Goal: Information Seeking & Learning: Learn about a topic

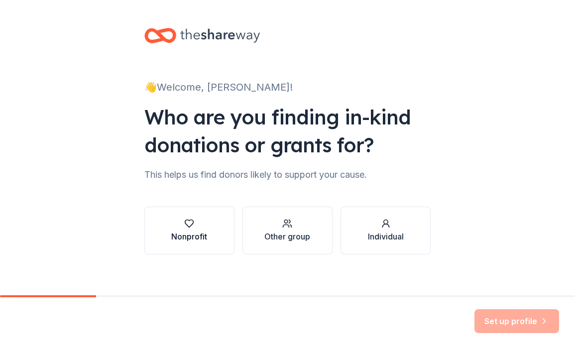
click at [188, 241] on div "Nonprofit" at bounding box center [189, 236] width 36 height 12
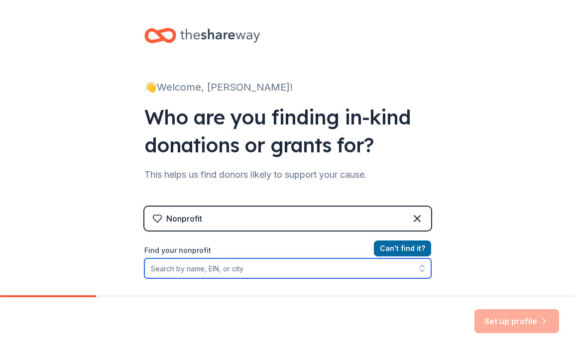
click at [291, 268] on input "Find your nonprofit" at bounding box center [287, 268] width 287 height 20
type input "cornerstone of victory"
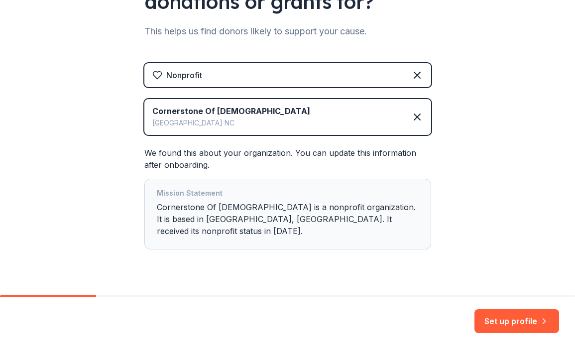
scroll to position [147, 0]
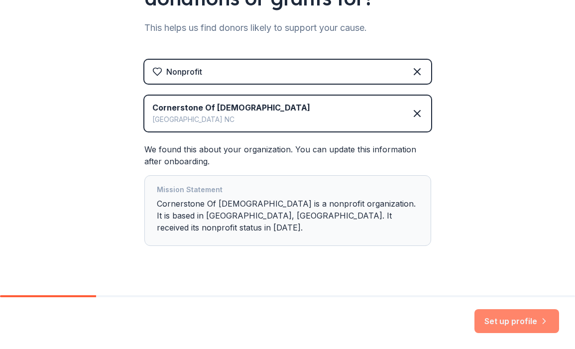
click at [520, 324] on button "Set up profile" at bounding box center [516, 321] width 85 height 24
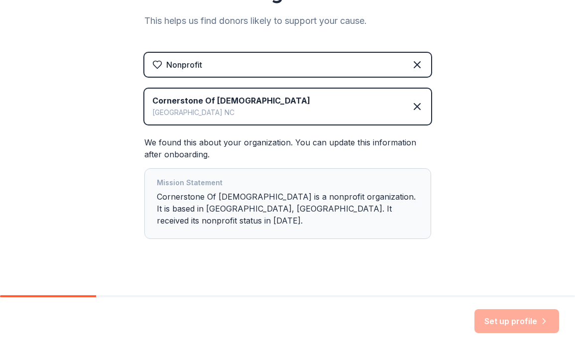
scroll to position [153, 0]
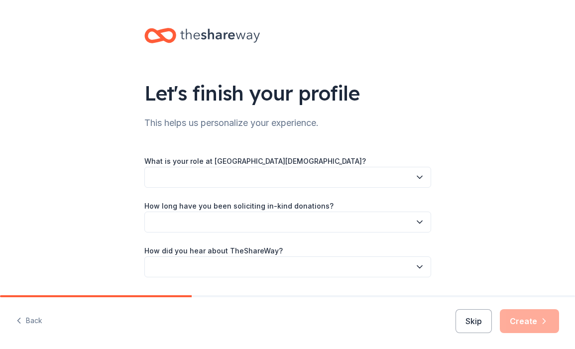
click at [389, 207] on div "What is your role at [GEOGRAPHIC_DATA][DEMOGRAPHIC_DATA]? How long have you bee…" at bounding box center [287, 216] width 287 height 122
click at [297, 179] on button "button" at bounding box center [287, 177] width 287 height 21
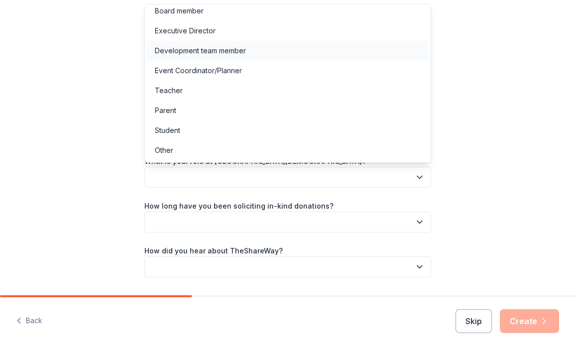
scroll to position [5, 0]
click at [260, 50] on div "Development team member" at bounding box center [288, 51] width 282 height 20
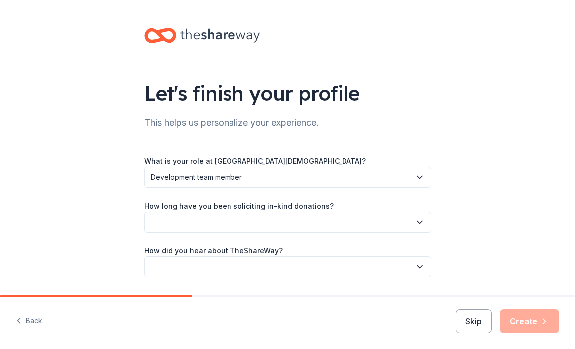
click at [232, 224] on button "button" at bounding box center [287, 221] width 287 height 21
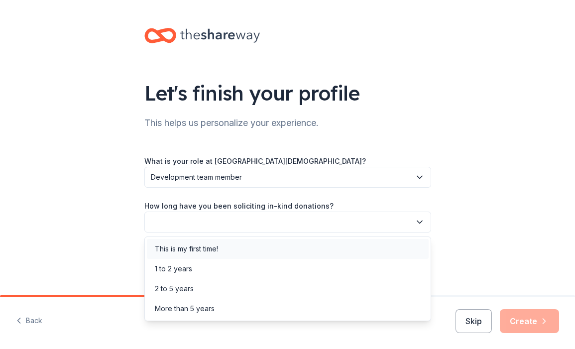
click at [225, 247] on div "This is my first time!" at bounding box center [288, 249] width 282 height 20
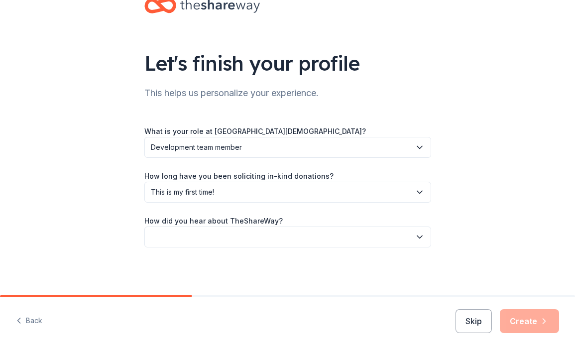
scroll to position [30, 0]
click at [271, 234] on button "button" at bounding box center [287, 236] width 287 height 21
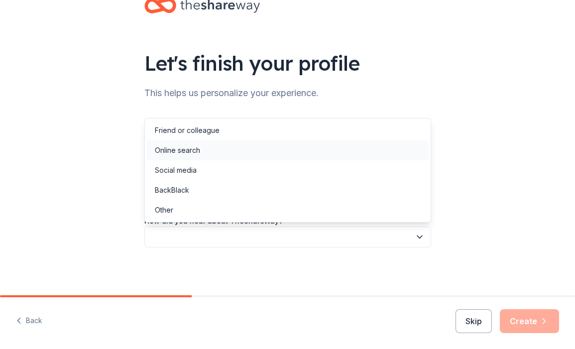
click at [279, 144] on div "Online search" at bounding box center [288, 150] width 282 height 20
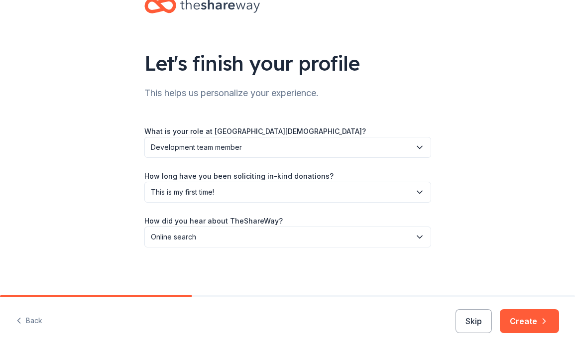
scroll to position [0, 0]
click at [521, 323] on button "Create" at bounding box center [529, 321] width 59 height 24
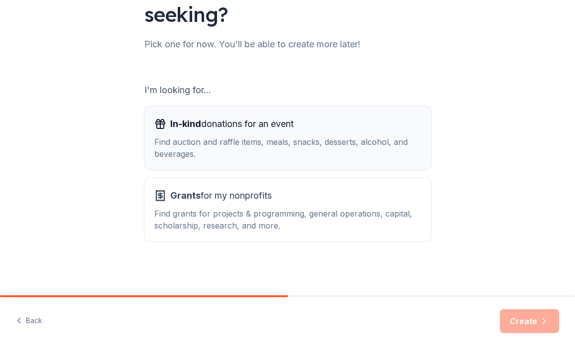
click at [349, 143] on div "Find auction and raffle items, meals, snacks, desserts, alcohol, and beverages." at bounding box center [287, 148] width 267 height 24
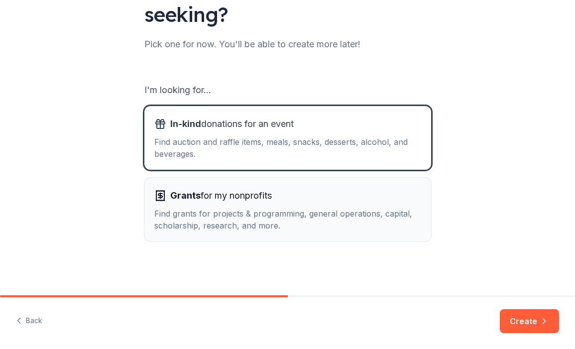
click at [346, 203] on div "Grants for my nonprofits" at bounding box center [287, 196] width 267 height 16
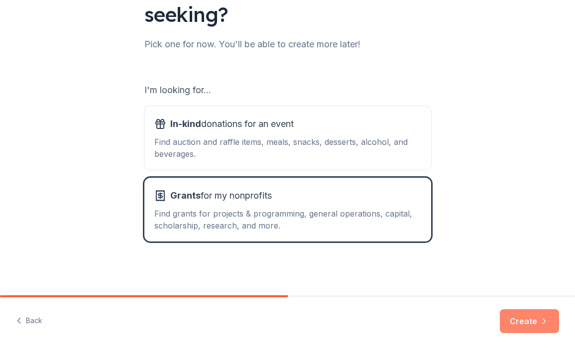
click at [512, 319] on button "Create" at bounding box center [529, 321] width 59 height 24
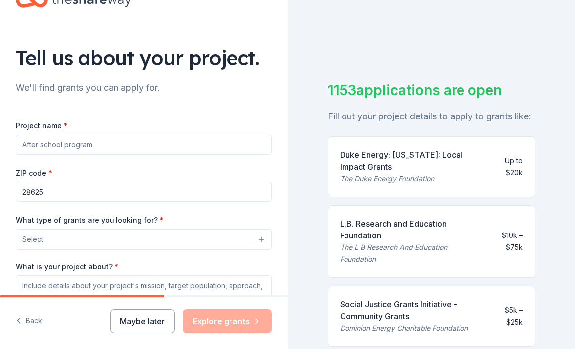
scroll to position [37, 0]
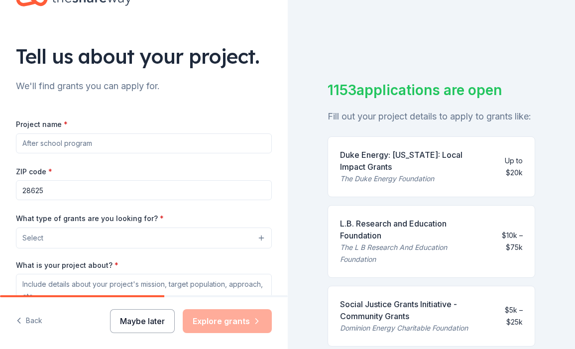
click at [149, 325] on button "Maybe later" at bounding box center [142, 321] width 65 height 24
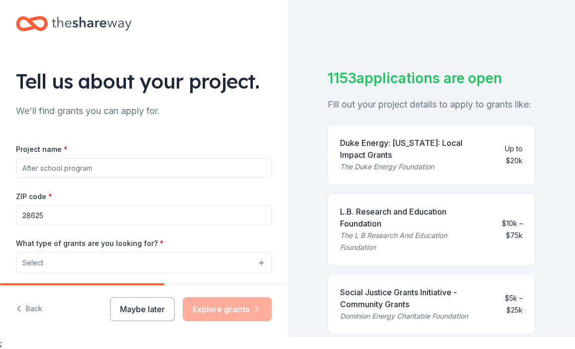
scroll to position [0, 0]
click at [421, 149] on div "Duke Energy: [US_STATE]: Local Impact Grants" at bounding box center [412, 149] width 145 height 24
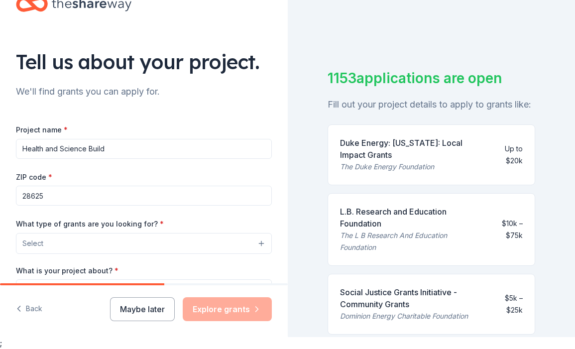
type input "Health and Science Buildi"
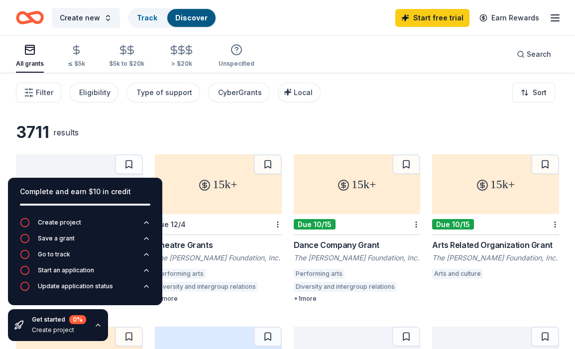
click at [231, 127] on div "3711 results" at bounding box center [287, 132] width 543 height 20
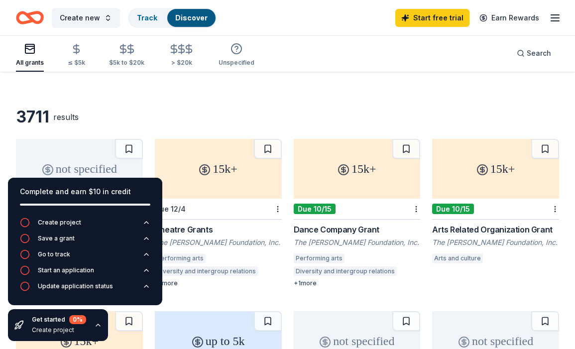
click at [358, 229] on div "Dance Company Grant" at bounding box center [357, 229] width 127 height 12
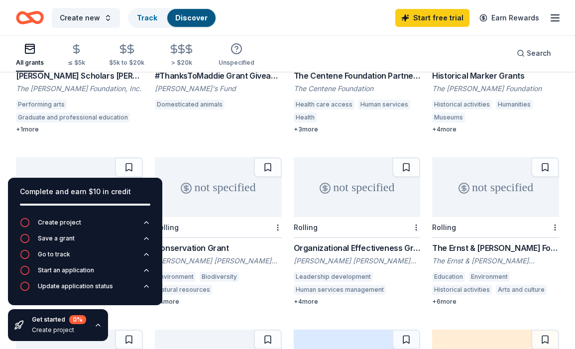
scroll to position [343, 0]
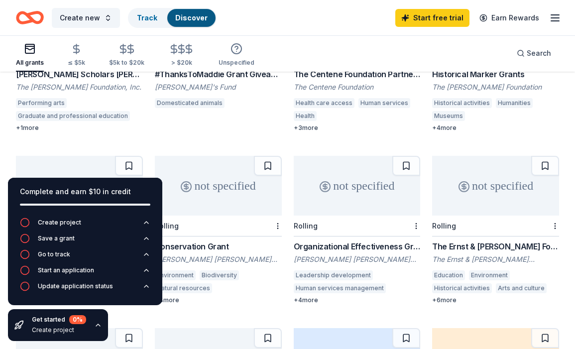
click at [98, 325] on icon "button" at bounding box center [98, 325] width 4 height 2
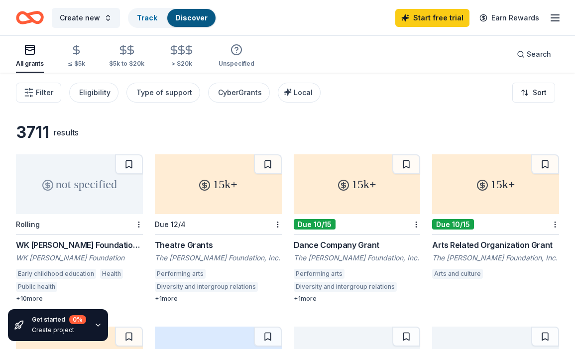
scroll to position [0, 0]
click at [87, 90] on div "Eligibility" at bounding box center [94, 93] width 31 height 12
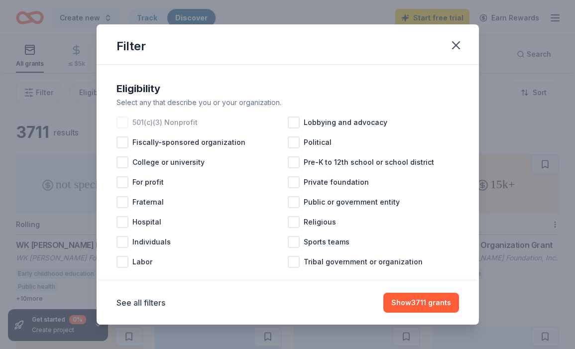
click at [151, 120] on span "501(c)(3) Nonprofit" at bounding box center [164, 122] width 65 height 12
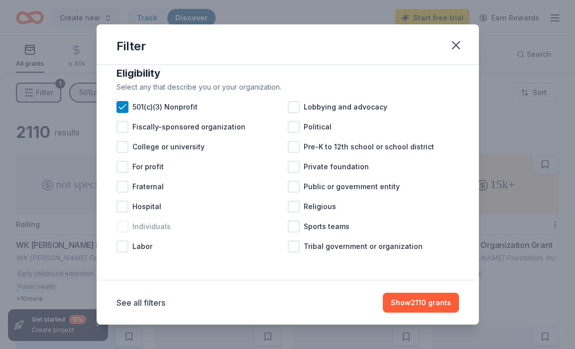
scroll to position [15, 0]
click at [308, 148] on span "Pre-K to 12th school or school district" at bounding box center [369, 147] width 130 height 12
click at [292, 169] on div at bounding box center [294, 167] width 12 height 12
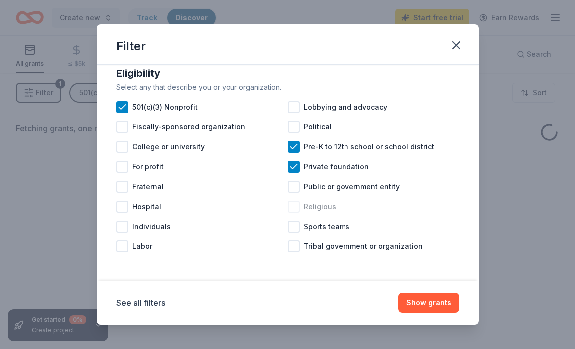
click at [293, 205] on div at bounding box center [294, 207] width 12 height 12
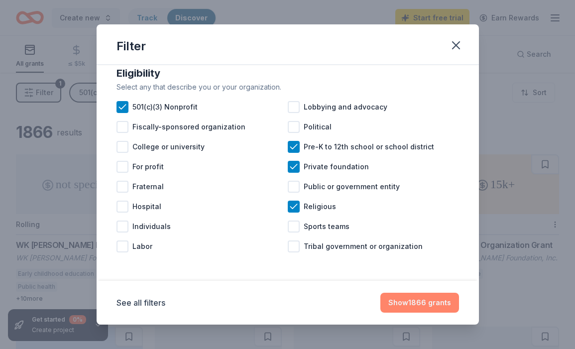
click at [427, 300] on button "Show 1866 grants" at bounding box center [419, 303] width 79 height 20
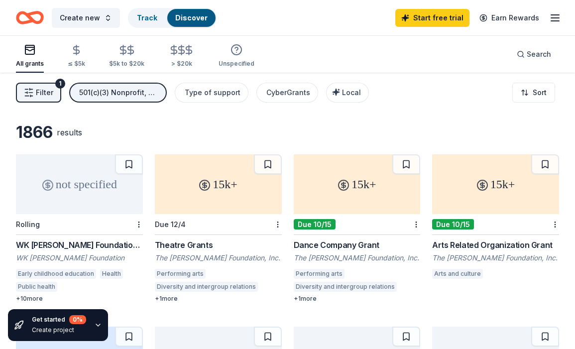
click at [46, 95] on span "Filter" at bounding box center [44, 93] width 17 height 12
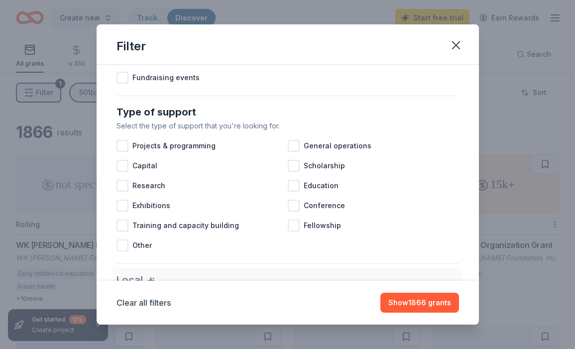
scroll to position [357, 0]
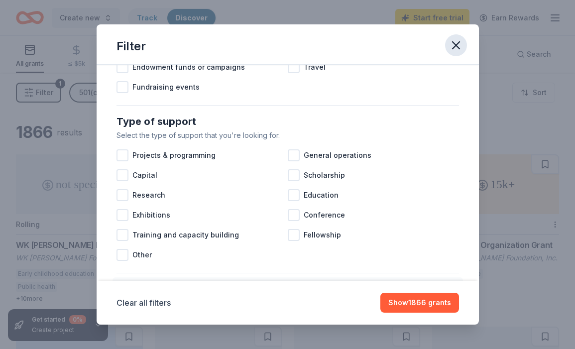
click at [459, 45] on icon "button" at bounding box center [456, 45] width 14 height 14
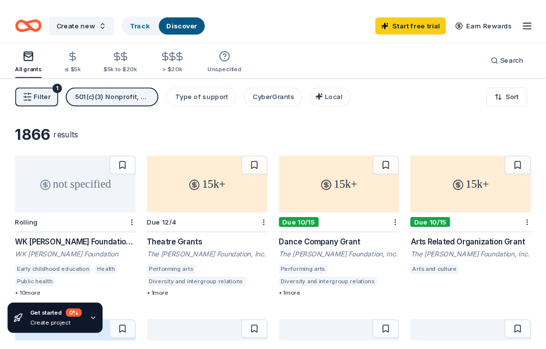
scroll to position [0, 0]
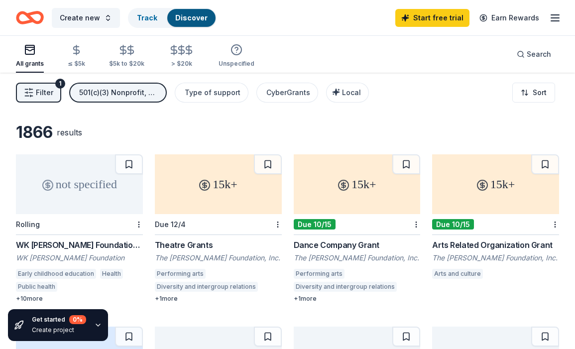
click at [85, 245] on div "WK [PERSON_NAME] Foundation Grant" at bounding box center [79, 245] width 127 height 12
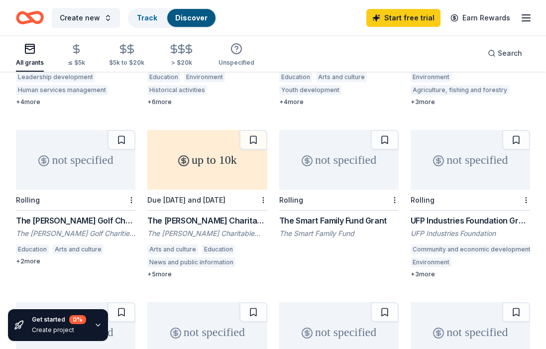
scroll to position [557, 0]
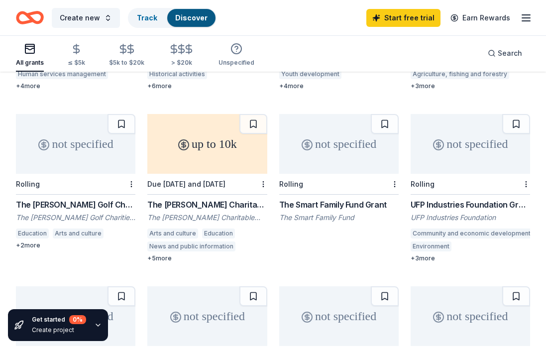
click at [207, 199] on div "The [PERSON_NAME] Charitable Trust Grant" at bounding box center [206, 205] width 119 height 12
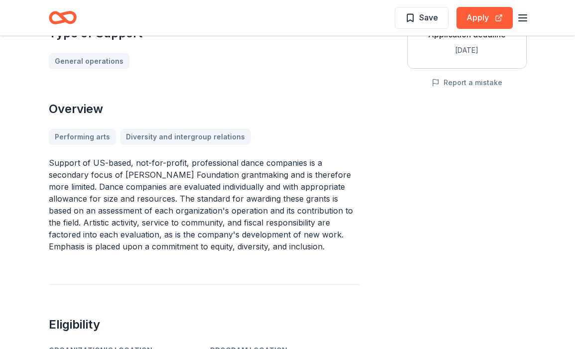
scroll to position [209, 0]
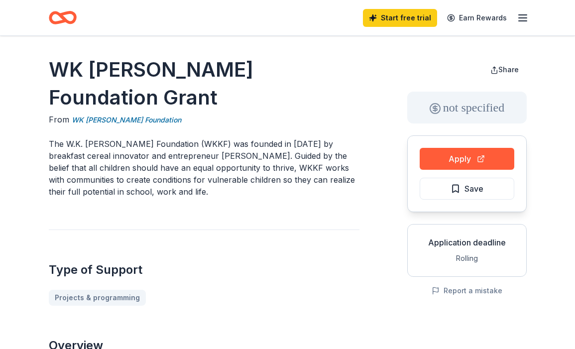
click at [530, 13] on div "Start free trial Earn Rewards" at bounding box center [288, 17] width 510 height 35
click at [522, 19] on icon "button" at bounding box center [522, 18] width 12 height 12
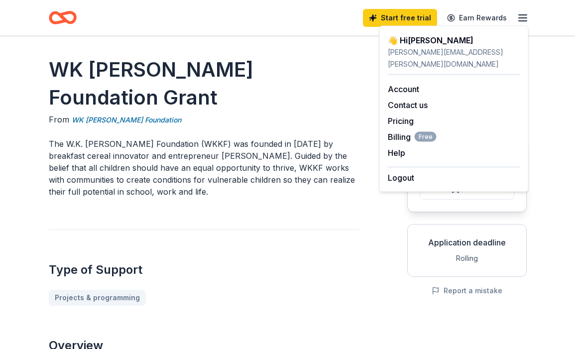
click at [522, 19] on icon "button" at bounding box center [522, 18] width 12 height 12
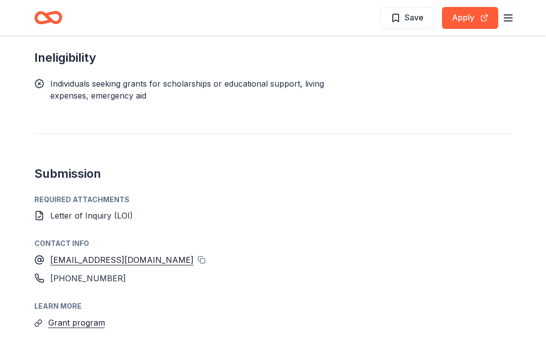
scroll to position [1286, 0]
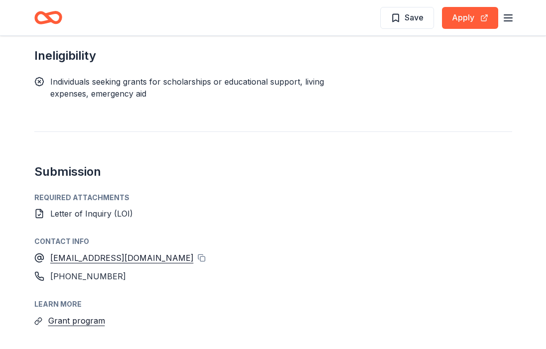
click at [62, 207] on div "Letter of Inquiry (LOI)" at bounding box center [91, 213] width 83 height 12
click at [39, 208] on icon at bounding box center [39, 213] width 10 height 10
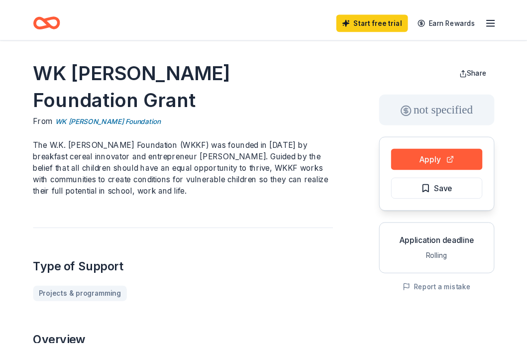
scroll to position [0, 0]
